Goal: Task Accomplishment & Management: Complete application form

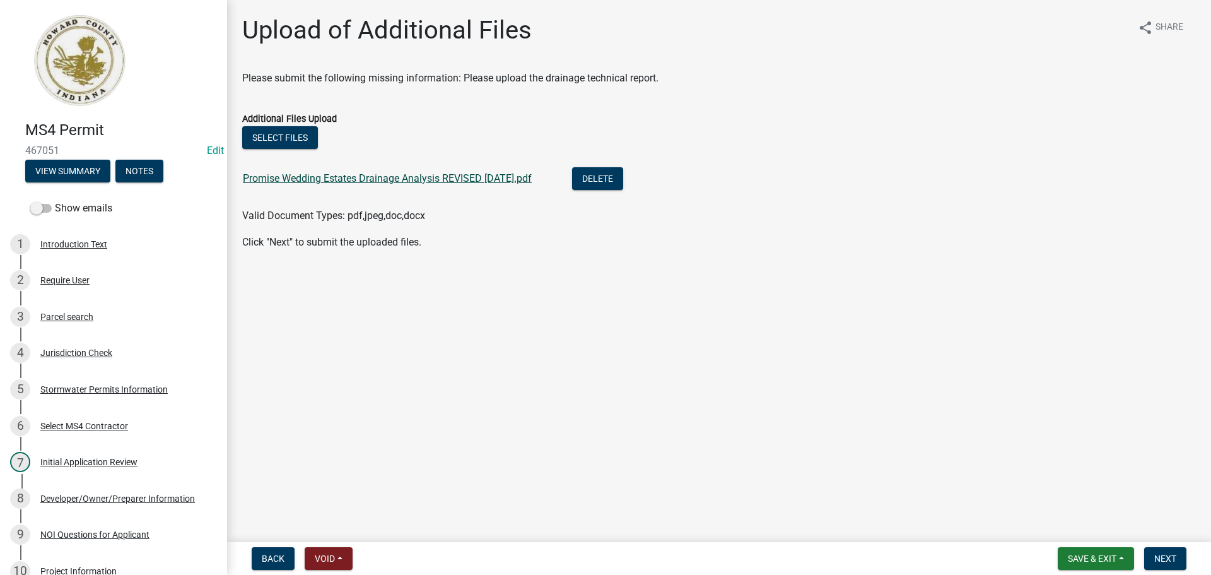
click at [432, 180] on link "Promise Wedding Estates Drainage Analysis REVISED [DATE].pdf" at bounding box center [387, 178] width 289 height 12
click at [1171, 551] on button "Next" at bounding box center [1166, 558] width 42 height 23
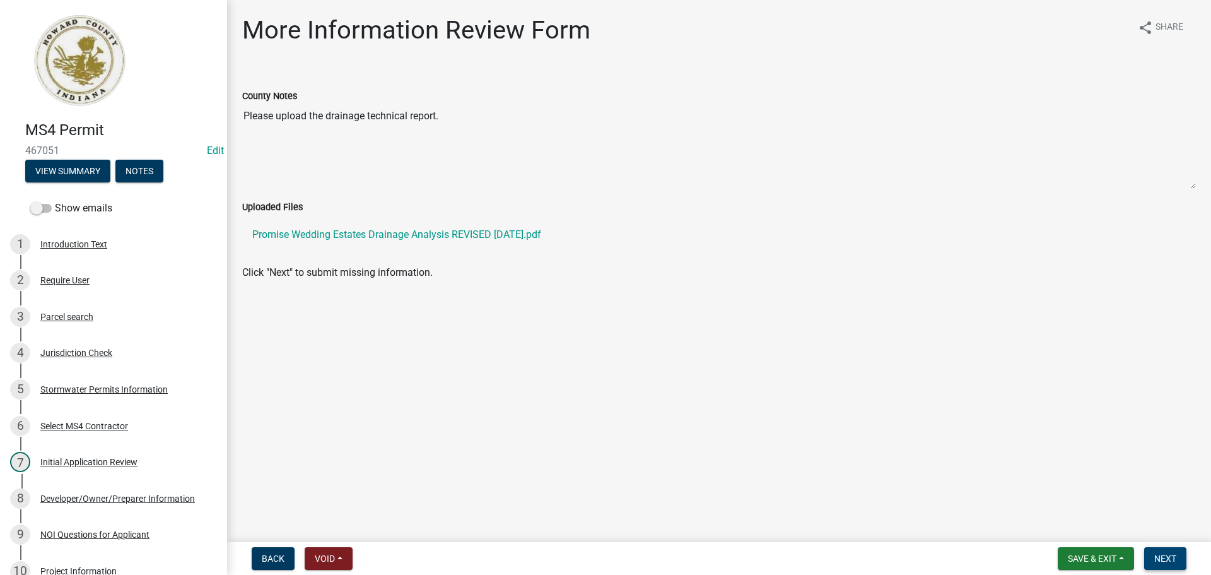
click at [1162, 554] on span "Next" at bounding box center [1166, 558] width 22 height 10
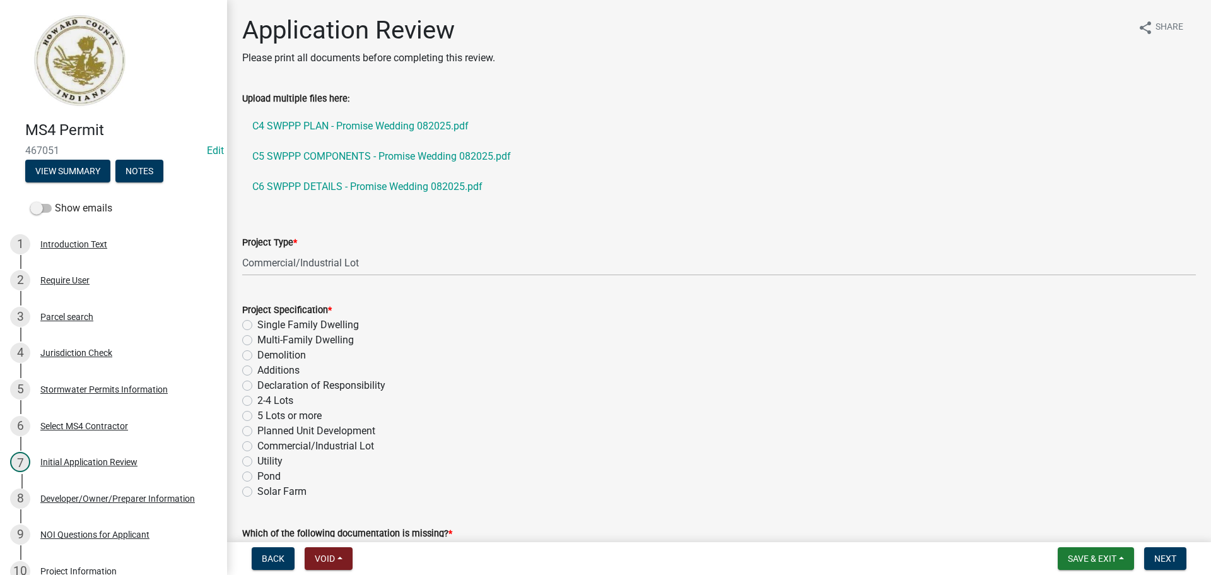
scroll to position [63, 0]
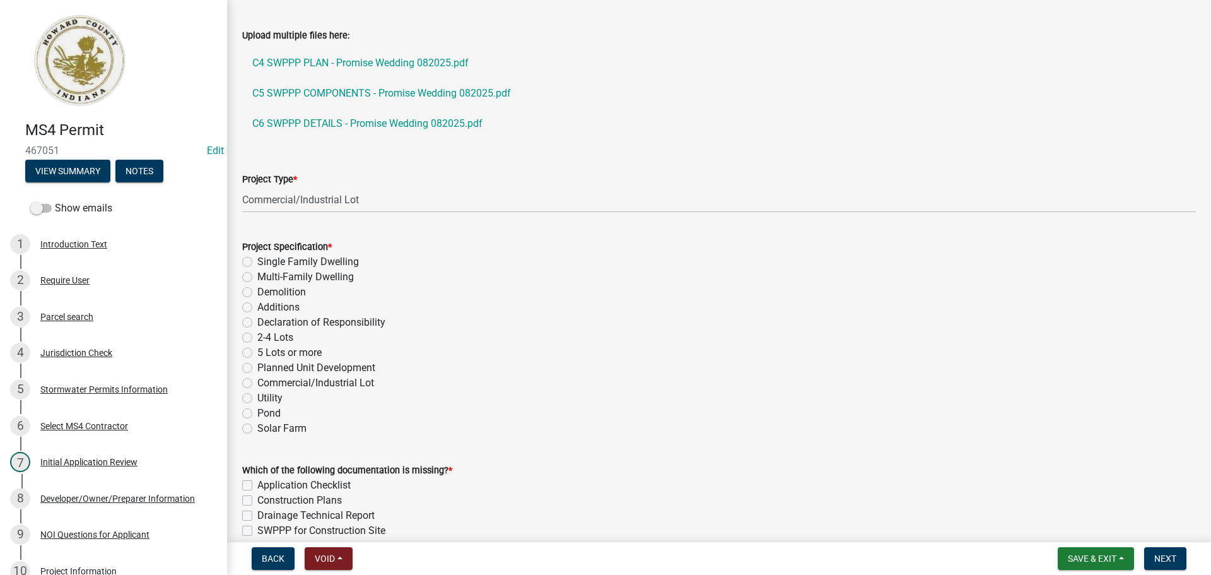
click at [287, 384] on label "Commercial/Industrial Lot" at bounding box center [315, 382] width 117 height 15
click at [266, 384] on input "Commercial/Industrial Lot" at bounding box center [261, 379] width 8 height 8
radio input "true"
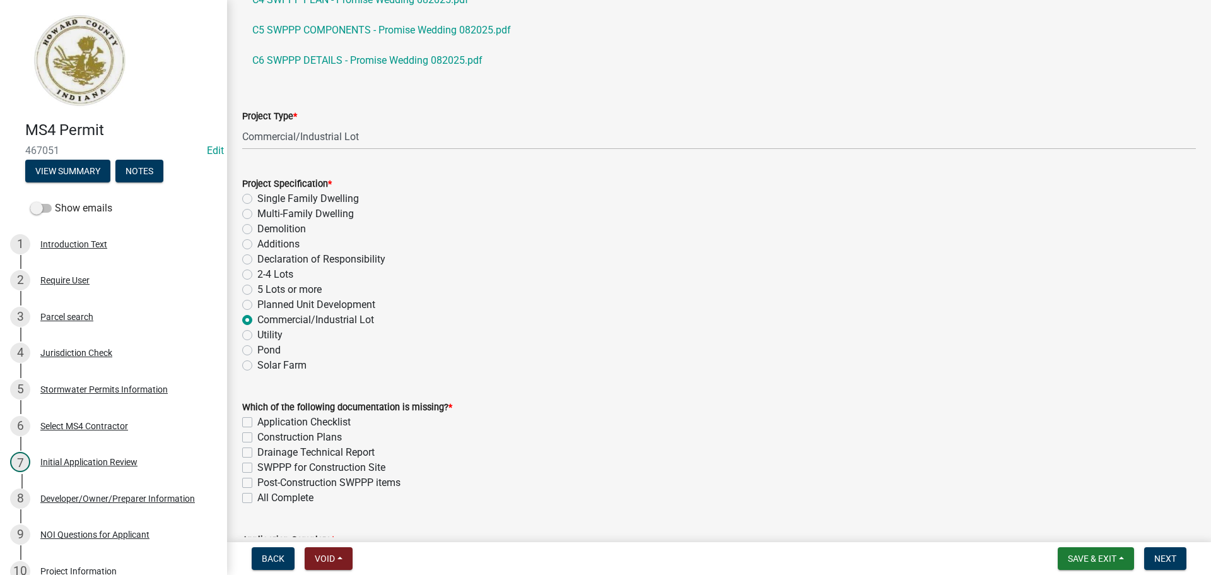
scroll to position [189, 0]
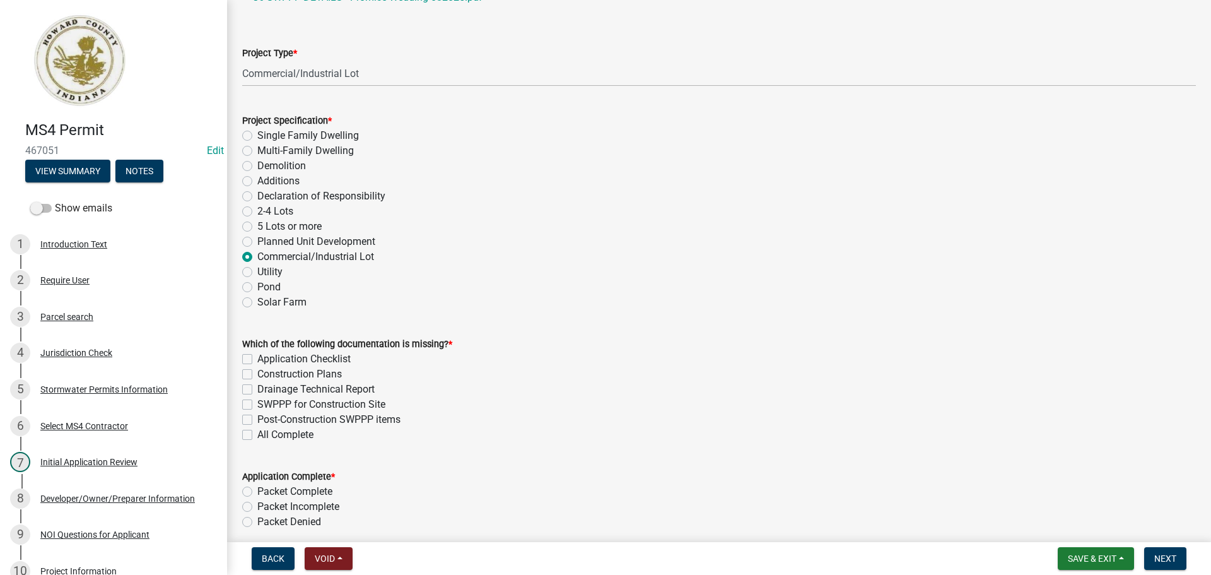
click at [257, 436] on label "All Complete" at bounding box center [285, 434] width 56 height 15
click at [257, 435] on input "All Complete" at bounding box center [261, 431] width 8 height 8
checkbox input "true"
checkbox input "false"
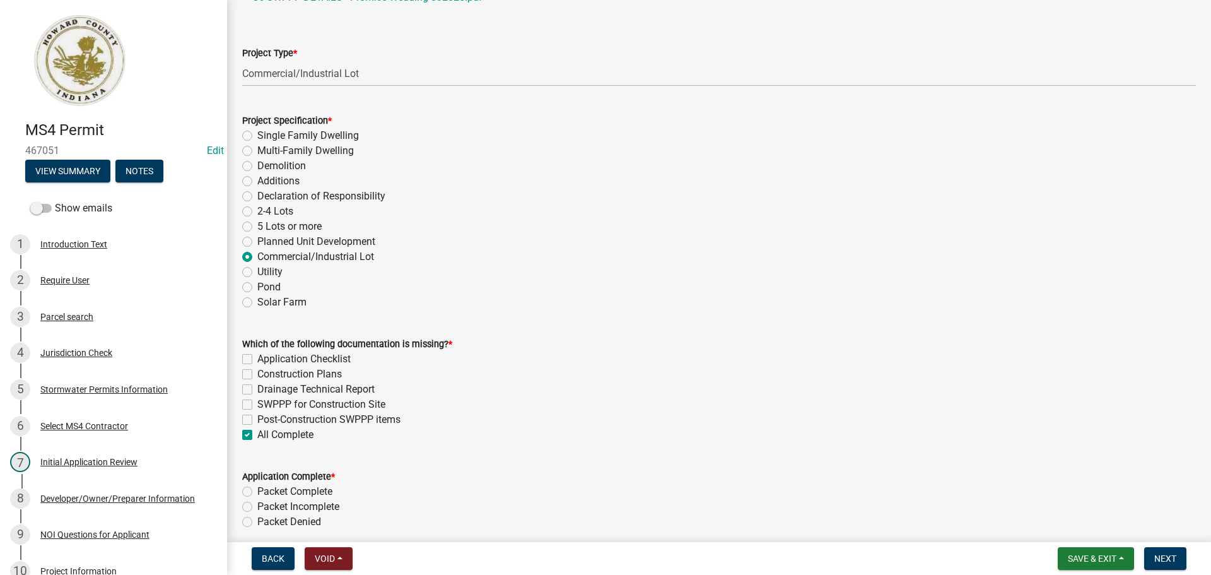
checkbox input "false"
checkbox input "true"
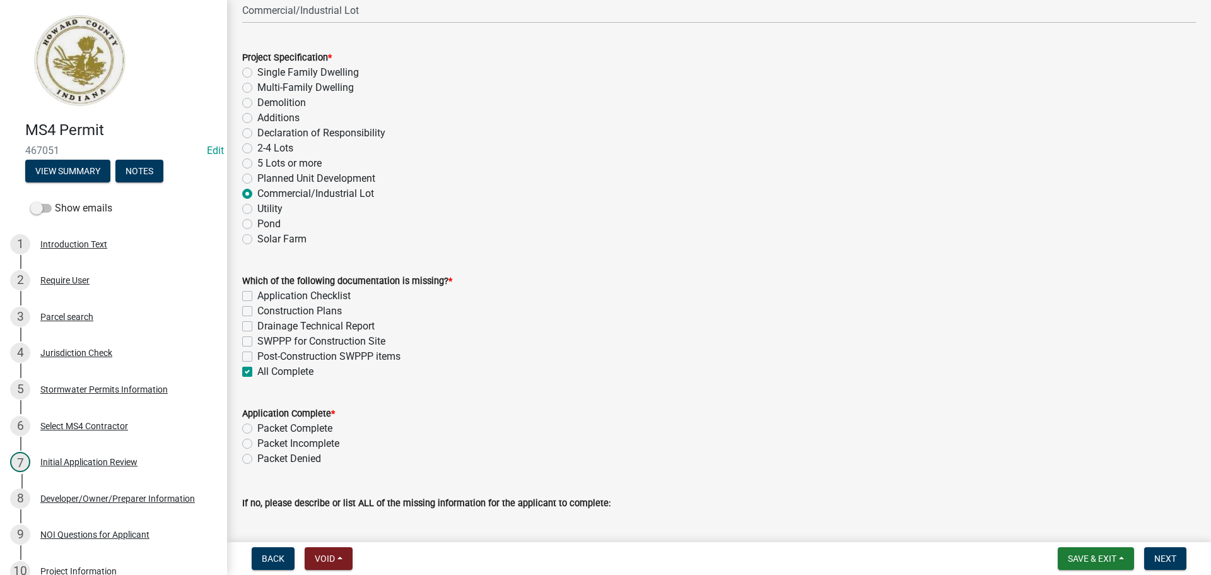
scroll to position [315, 0]
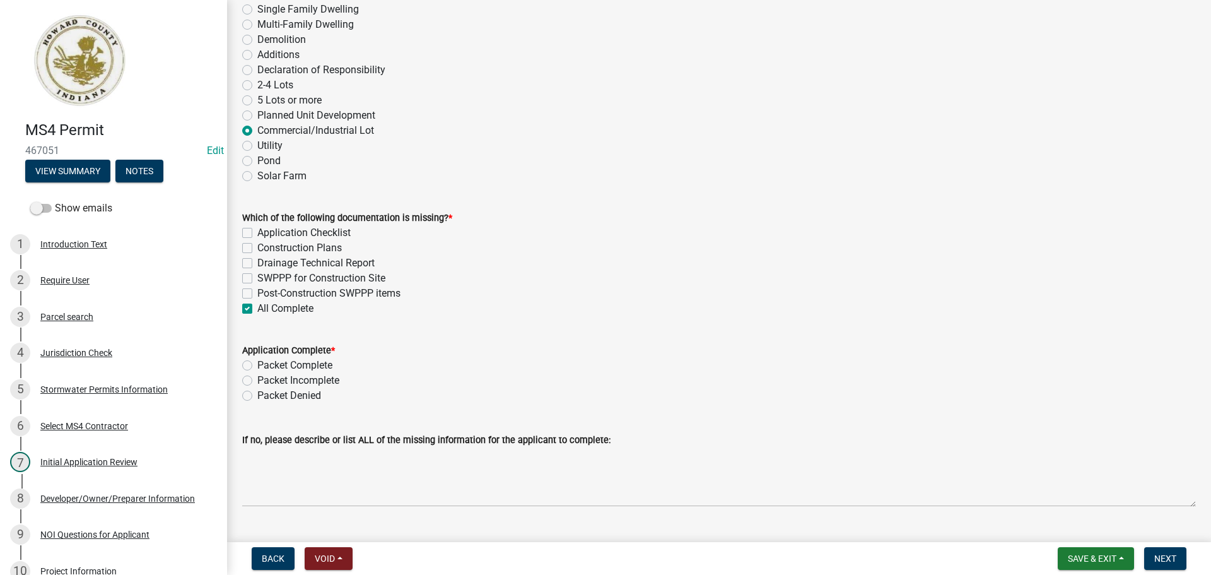
click at [291, 364] on label "Packet Complete" at bounding box center [294, 365] width 75 height 15
click at [266, 364] on input "Packet Complete" at bounding box center [261, 362] width 8 height 8
radio input "true"
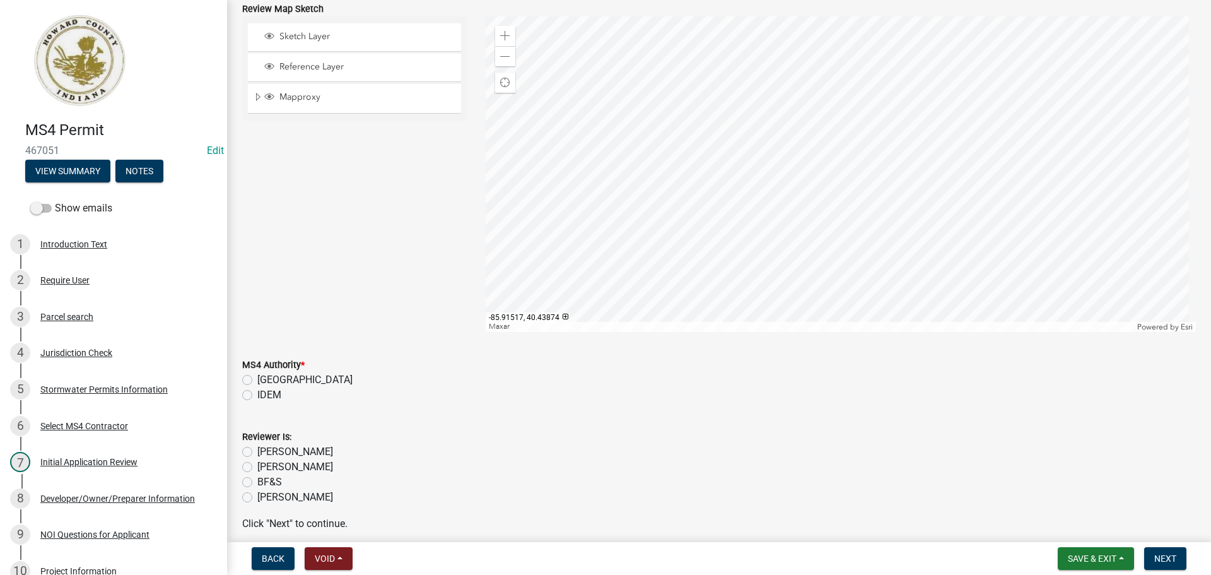
scroll to position [987, 0]
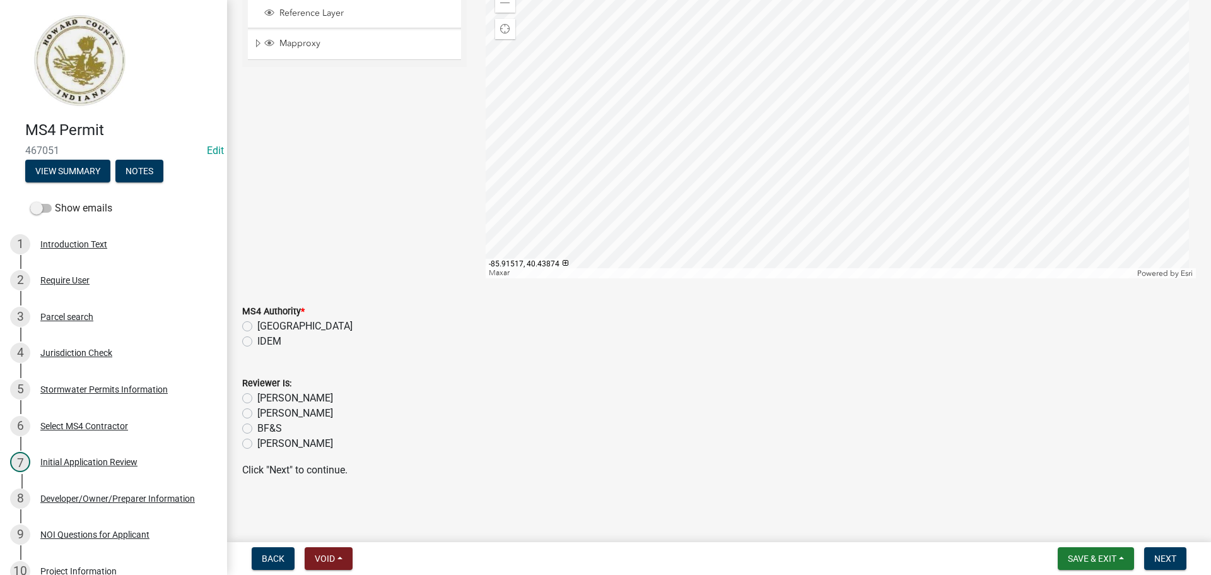
click at [312, 327] on label "[GEOGRAPHIC_DATA]" at bounding box center [304, 326] width 95 height 15
click at [266, 327] on input "[GEOGRAPHIC_DATA]" at bounding box center [261, 323] width 8 height 8
radio input "true"
click at [276, 446] on label "[PERSON_NAME]" at bounding box center [295, 443] width 76 height 15
click at [266, 444] on input "[PERSON_NAME]" at bounding box center [261, 440] width 8 height 8
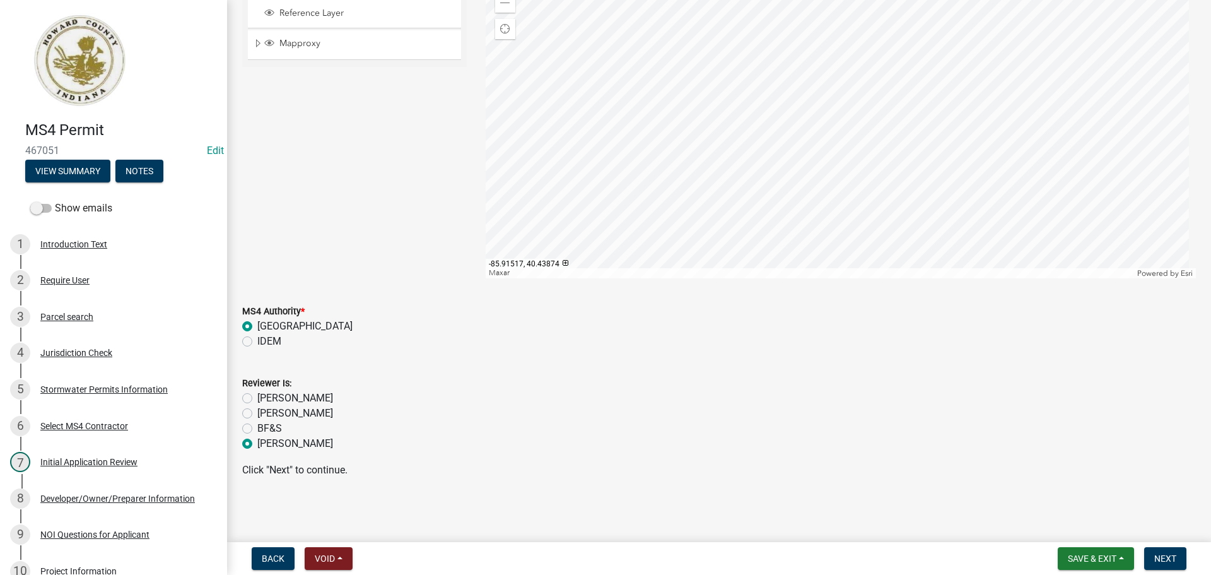
radio input "true"
click at [1170, 558] on span "Next" at bounding box center [1166, 558] width 22 height 10
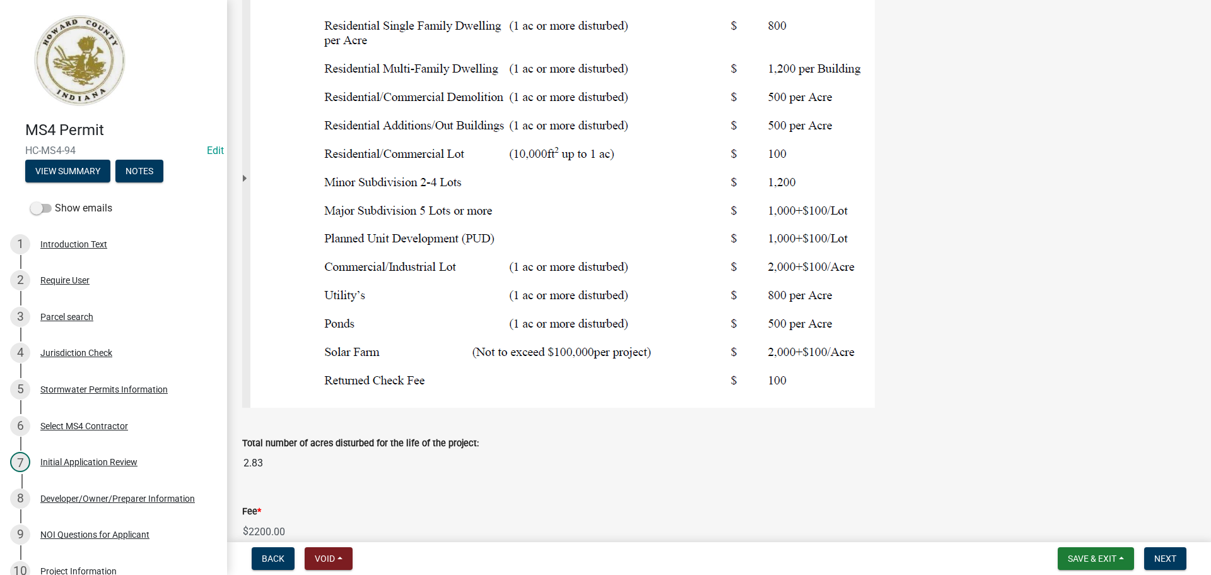
scroll to position [254, 0]
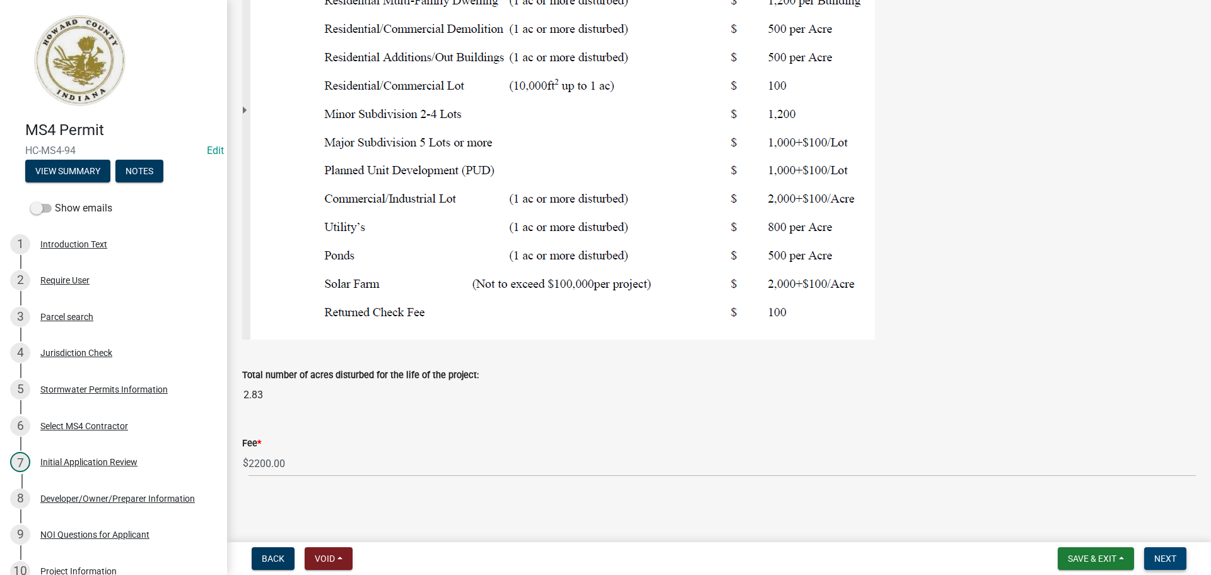
click at [1160, 549] on button "Next" at bounding box center [1166, 558] width 42 height 23
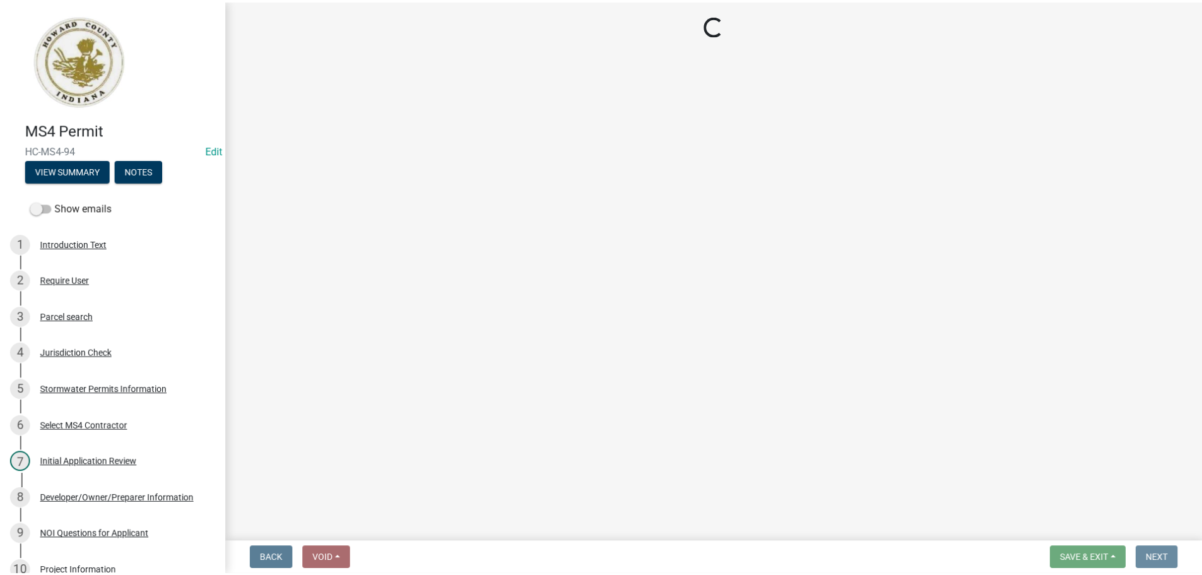
scroll to position [0, 0]
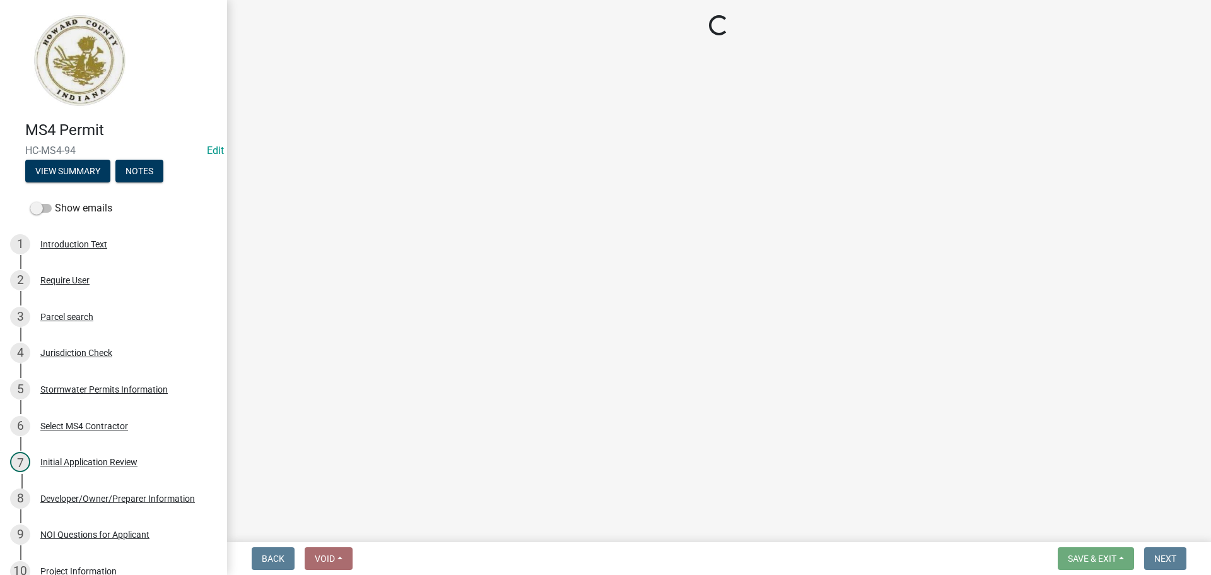
select select "3: 3"
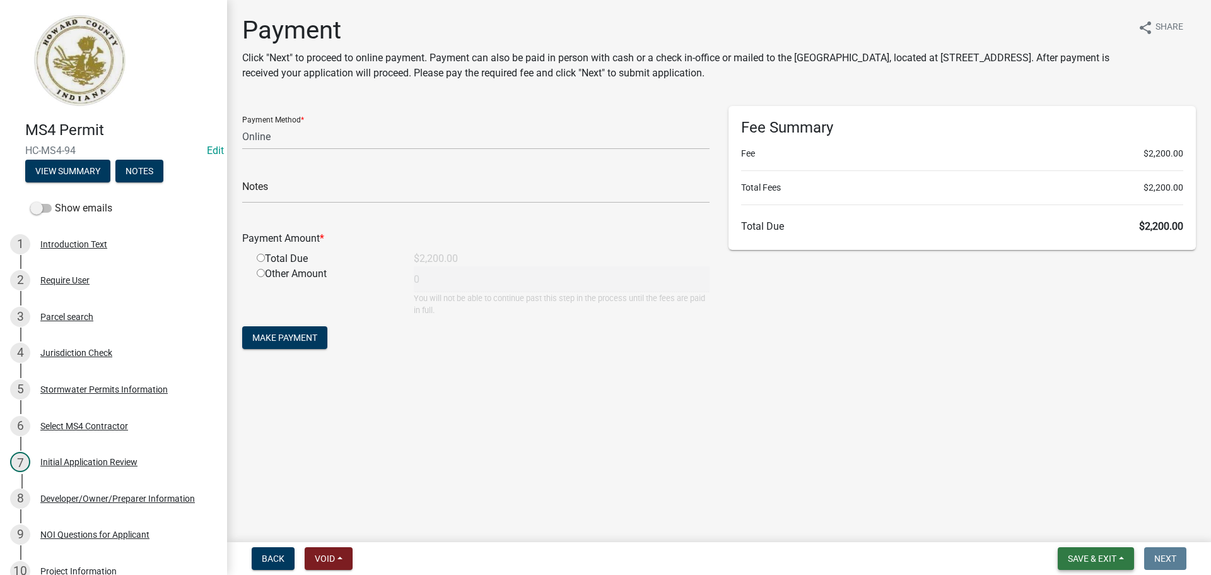
click at [1114, 555] on span "Save & Exit" at bounding box center [1092, 558] width 49 height 10
click at [1083, 523] on button "Save & Exit" at bounding box center [1084, 525] width 101 height 30
